Goal: Navigation & Orientation: Find specific page/section

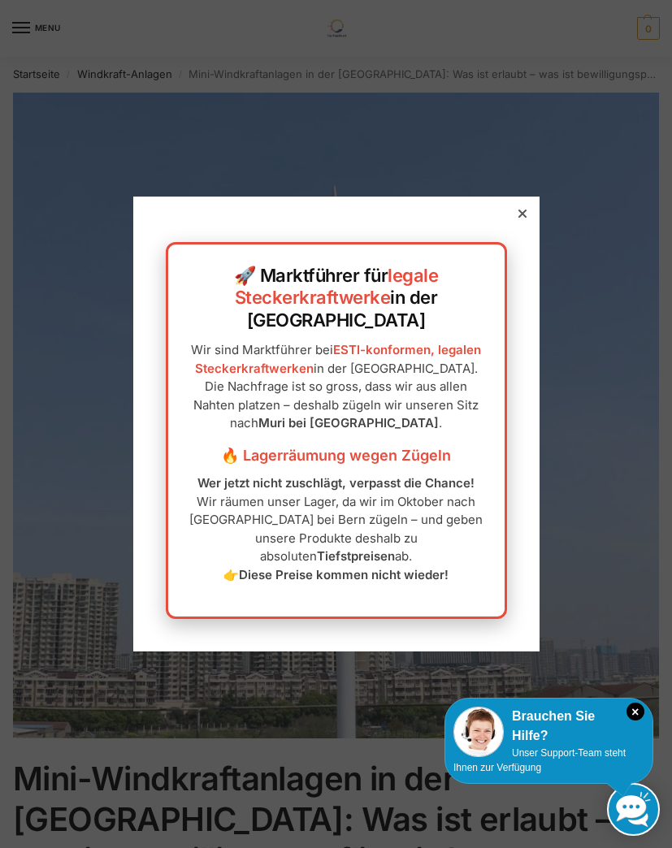
click at [515, 221] on div at bounding box center [522, 213] width 15 height 15
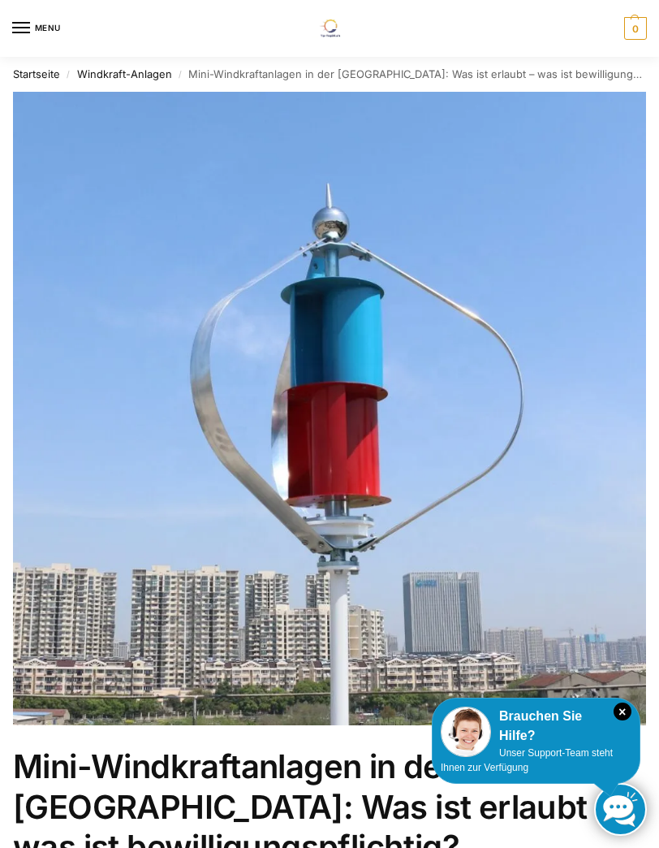
click at [345, 385] on img at bounding box center [329, 408] width 633 height 633
click at [105, 73] on link "Windkraft-Anlagen" at bounding box center [124, 73] width 95 height 13
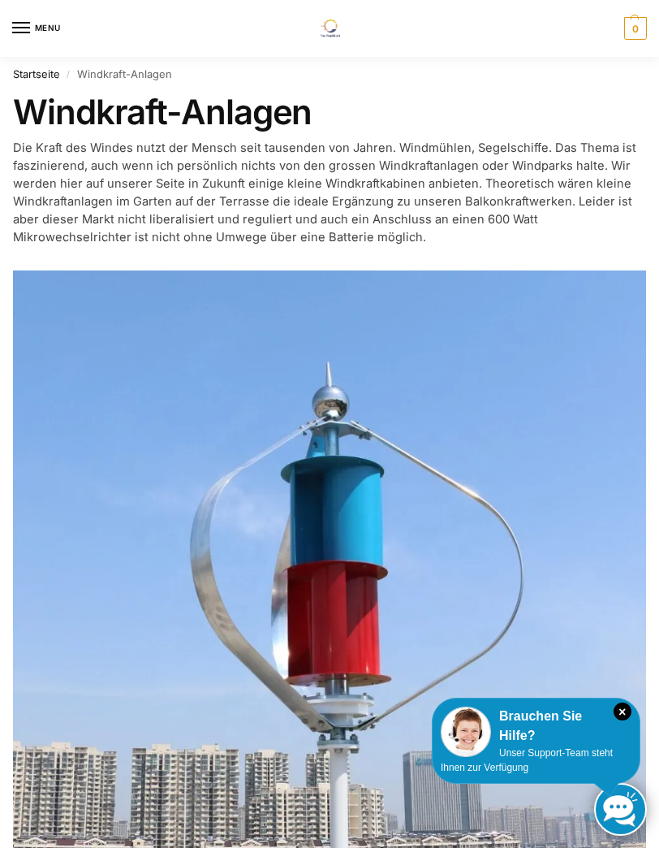
click at [15, 25] on button "MENU" at bounding box center [36, 28] width 49 height 24
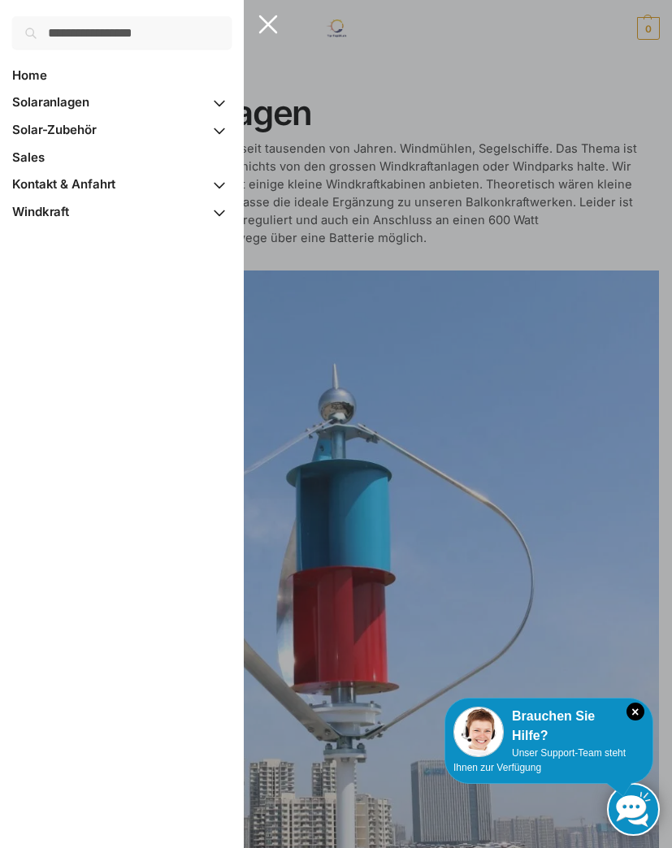
click at [58, 221] on link "Windkraft" at bounding box center [121, 212] width 219 height 28
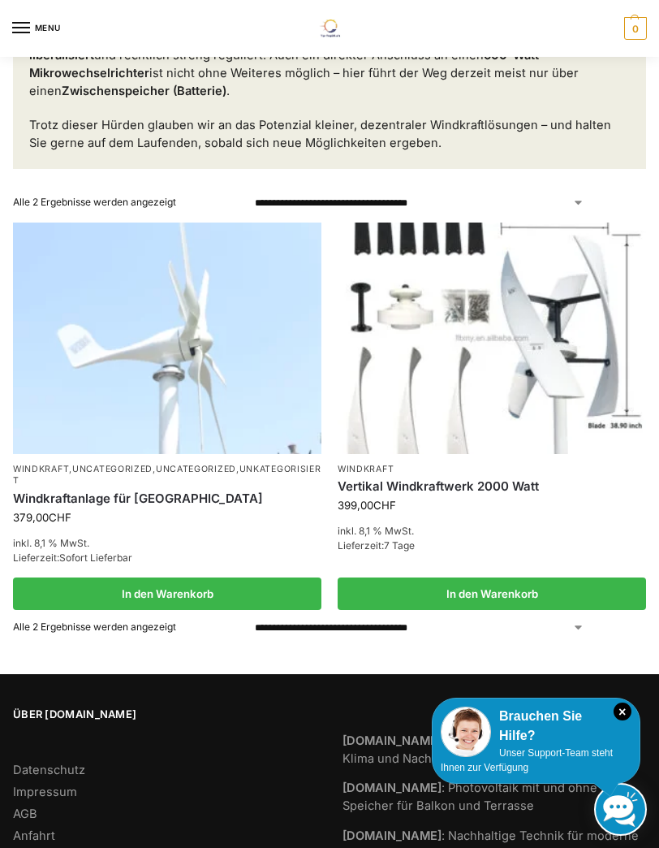
scroll to position [937, 0]
